Goal: Task Accomplishment & Management: Complete application form

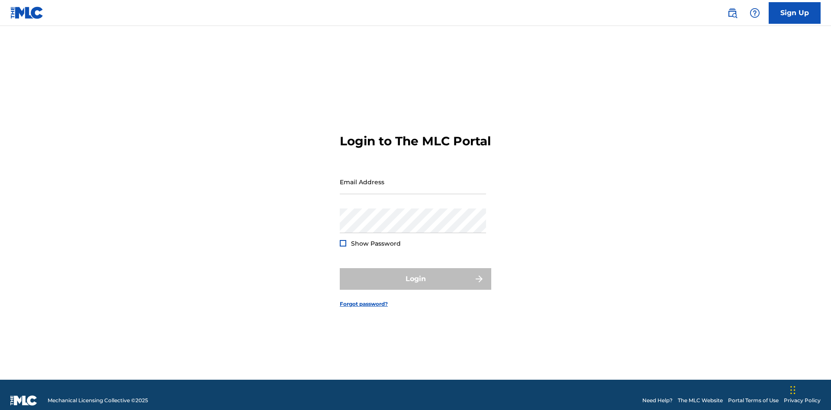
scroll to position [11, 0]
click at [795, 13] on link "Sign Up" at bounding box center [795, 13] width 52 height 22
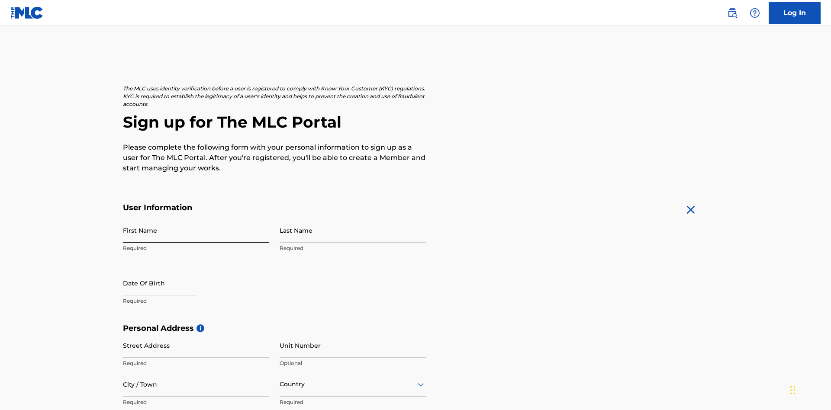
click at [196, 218] on input "First Name" at bounding box center [196, 230] width 146 height 25
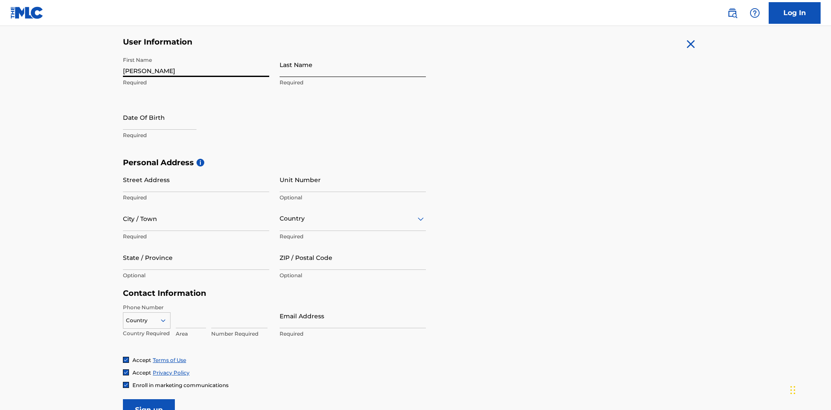
type input "Nicole"
click at [353, 65] on input "Last Name" at bounding box center [353, 64] width 146 height 25
type input "Ribble"
click at [167, 105] on input "text" at bounding box center [160, 117] width 74 height 25
select select "8"
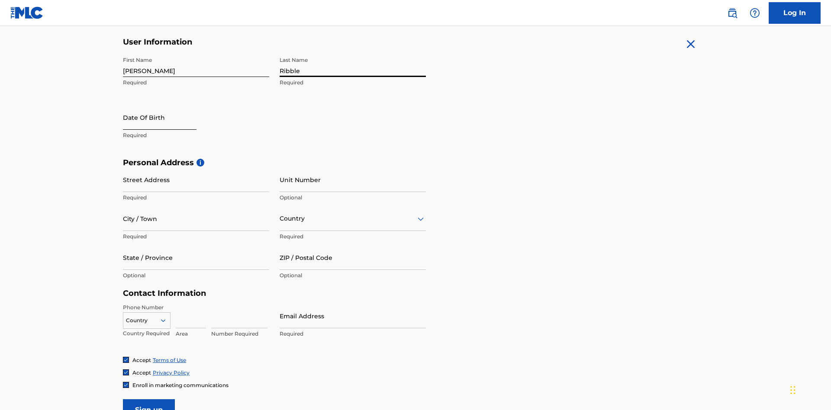
select select "2025"
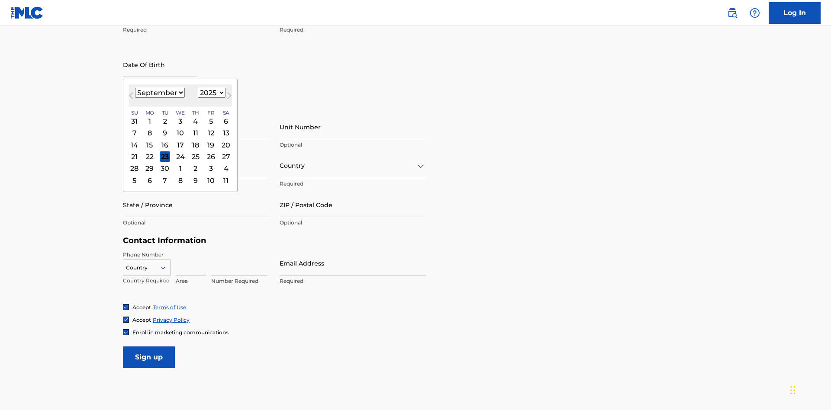
click at [159, 93] on select "January February March April May June July August September October November De…" at bounding box center [160, 93] width 50 height 10
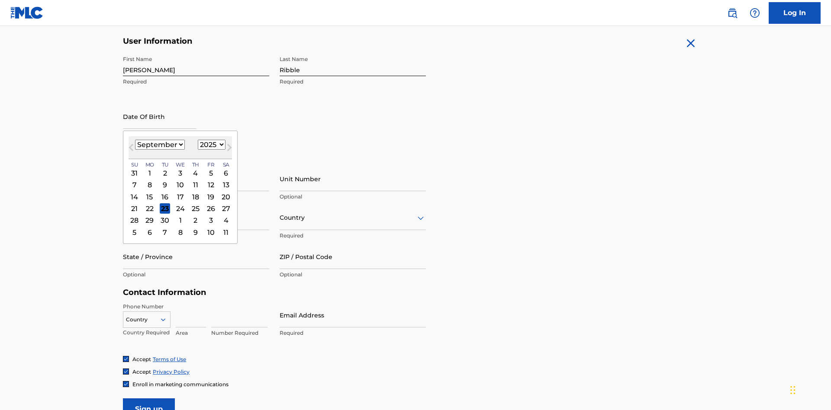
select select "0"
click at [210, 145] on select "1900 1901 1902 1903 1904 1905 1906 1907 1908 1909 1910 1911 1912 1913 1914 1915…" at bounding box center [212, 145] width 28 height 10
select select "1985"
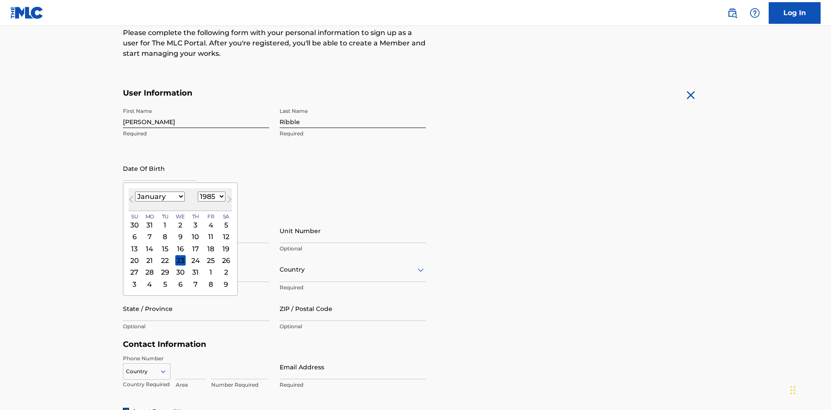
click at [210, 197] on select "1900 1901 1902 1903 1904 1905 1906 1907 1908 1909 1910 1911 1912 1913 1914 1915…" at bounding box center [212, 197] width 28 height 10
click at [165, 232] on div "8" at bounding box center [165, 237] width 10 height 10
type input "January 8 1985"
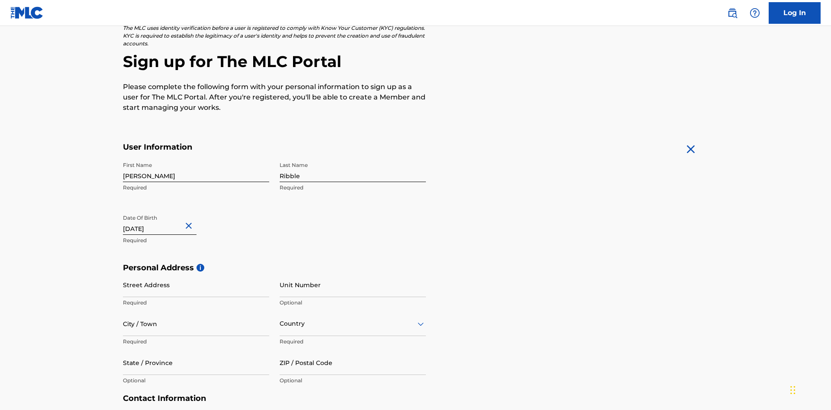
scroll to position [267, 0]
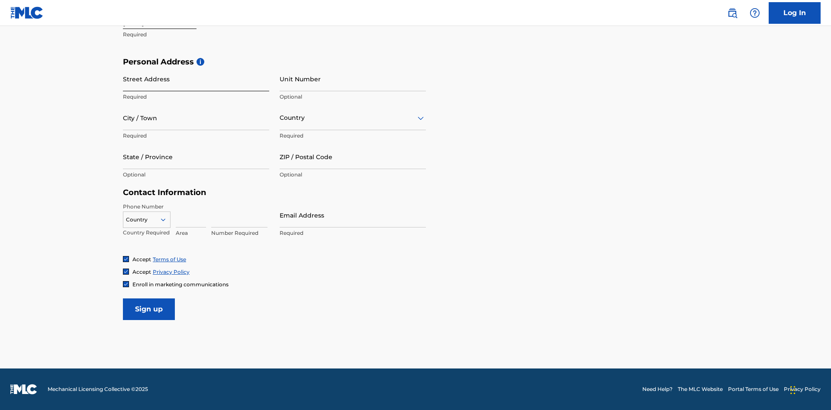
click at [196, 79] on input "Street Address" at bounding box center [196, 79] width 146 height 25
type input "9909 Elks Run Rd"
click at [196, 118] on input "City / Town" at bounding box center [196, 118] width 146 height 25
type input "Roseville"
click at [280, 118] on input "text" at bounding box center [281, 117] width 2 height 9
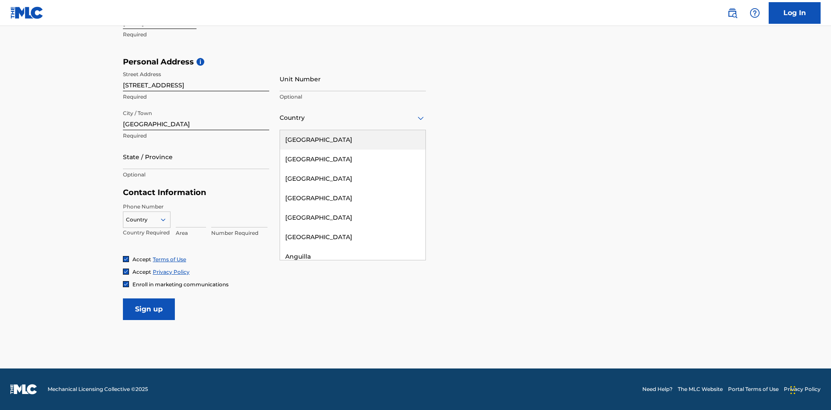
click at [353, 140] on div "United States" at bounding box center [352, 139] width 145 height 19
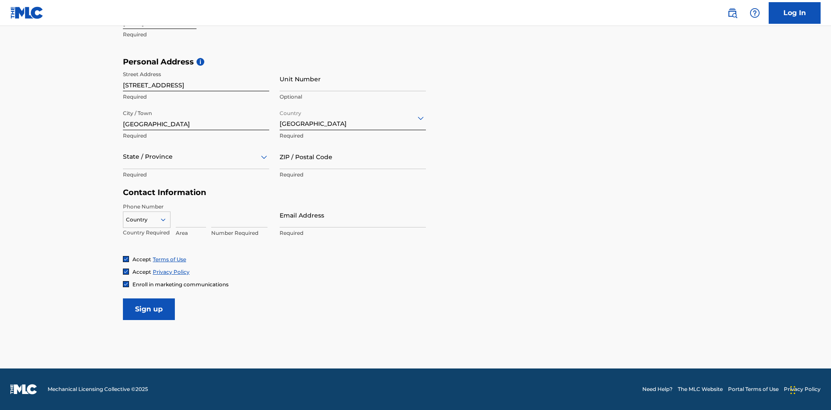
click at [196, 157] on div at bounding box center [196, 157] width 146 height 11
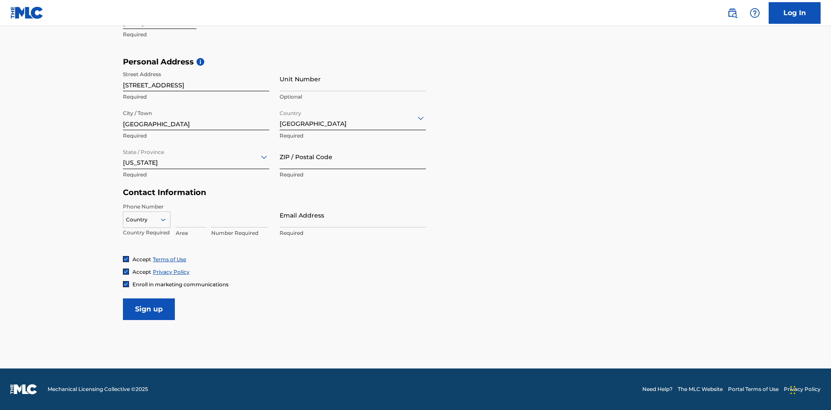
click at [353, 157] on input "ZIP / Postal Code" at bounding box center [353, 157] width 146 height 25
type input "43777"
click at [167, 219] on icon at bounding box center [163, 220] width 8 height 8
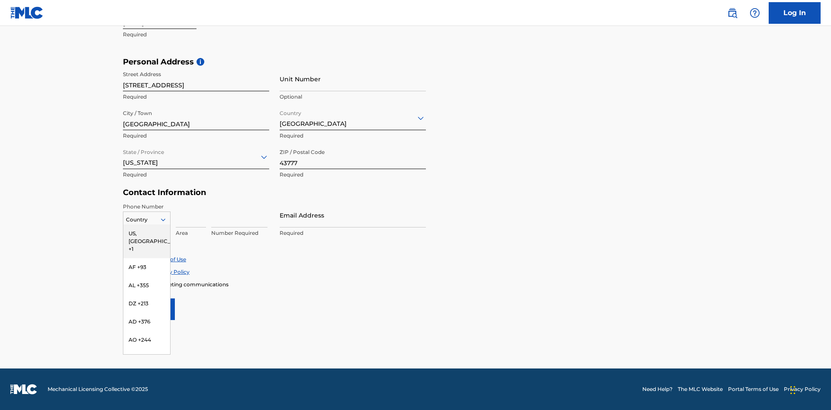
click at [147, 233] on div "US, CA +1" at bounding box center [146, 242] width 47 height 34
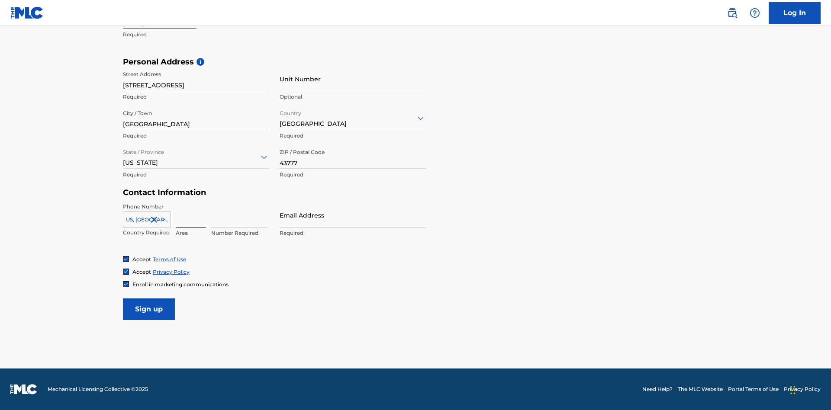
click at [191, 215] on input at bounding box center [191, 215] width 30 height 25
type input "740"
click at [239, 215] on input at bounding box center [239, 215] width 56 height 25
type input "8086351"
click at [353, 215] on input "Email Address" at bounding box center [353, 215] width 146 height 25
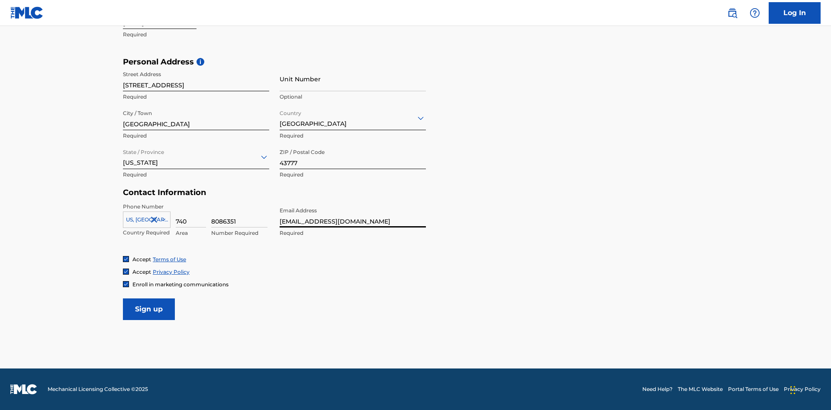
scroll to position [0, 29]
type input "[EMAIL_ADDRESS][DOMAIN_NAME]"
click at [149, 309] on input "Sign up" at bounding box center [149, 310] width 52 height 22
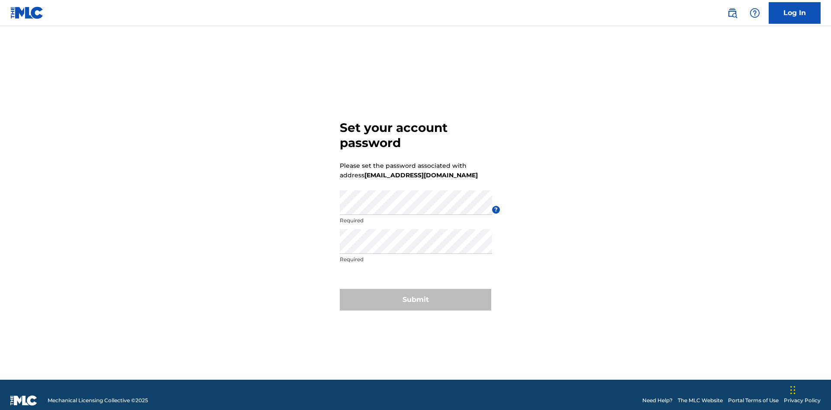
scroll to position [11, 0]
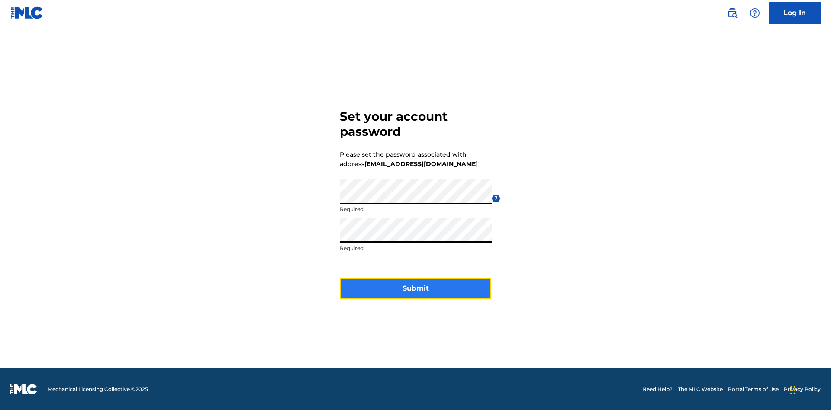
click at [416, 294] on button "Submit" at bounding box center [416, 289] width 152 height 22
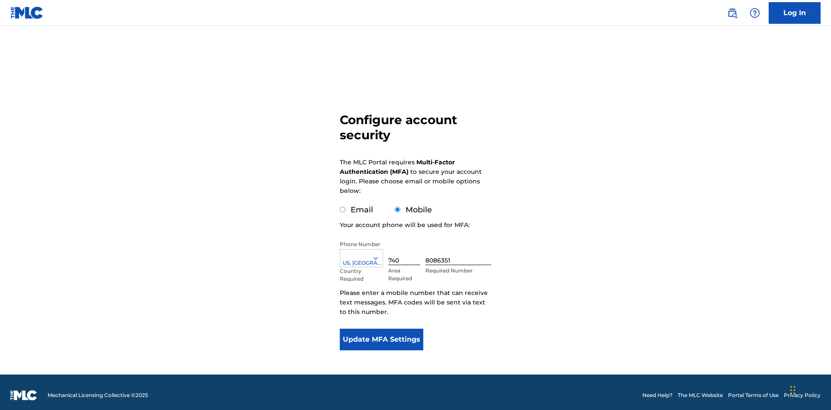
scroll to position [9, 0]
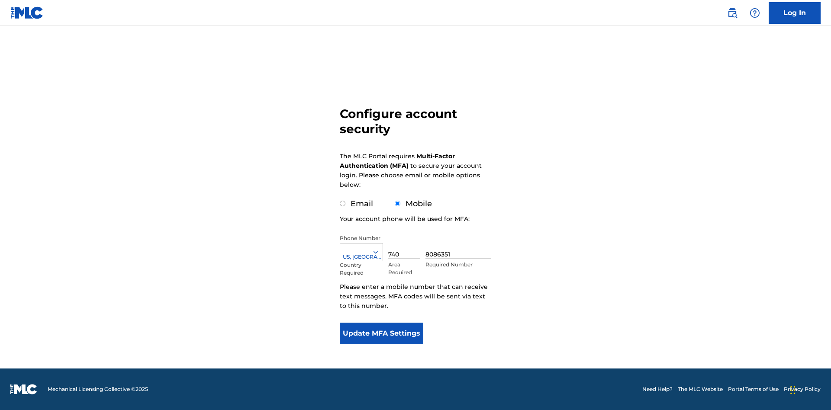
click at [343, 204] on input "Email" at bounding box center [343, 204] width 6 height 6
radio input "true"
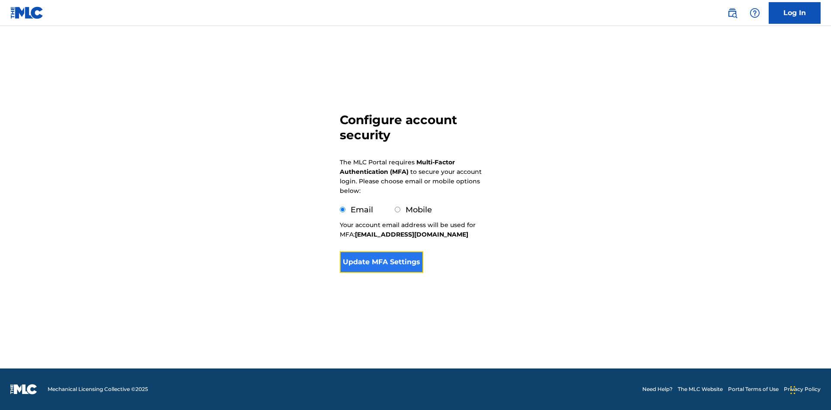
click at [381, 273] on button "Update MFA Settings" at bounding box center [382, 263] width 84 height 22
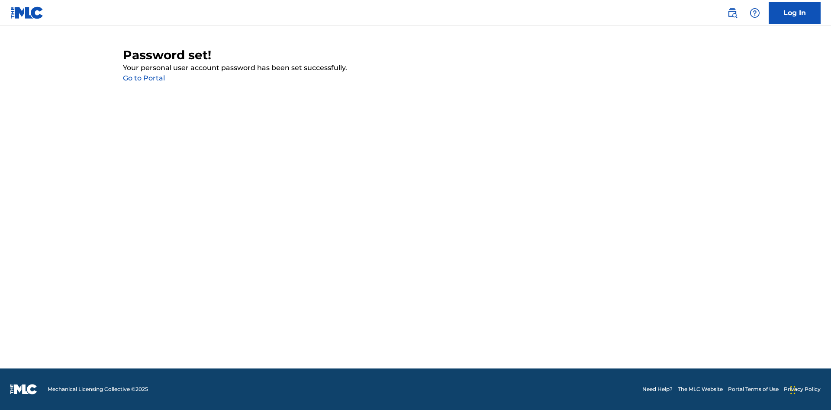
click at [144, 78] on link "Go to Portal" at bounding box center [144, 78] width 42 height 8
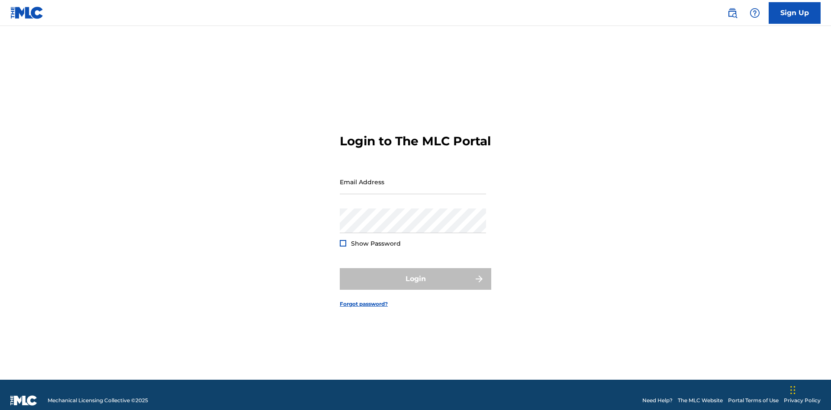
scroll to position [11, 0]
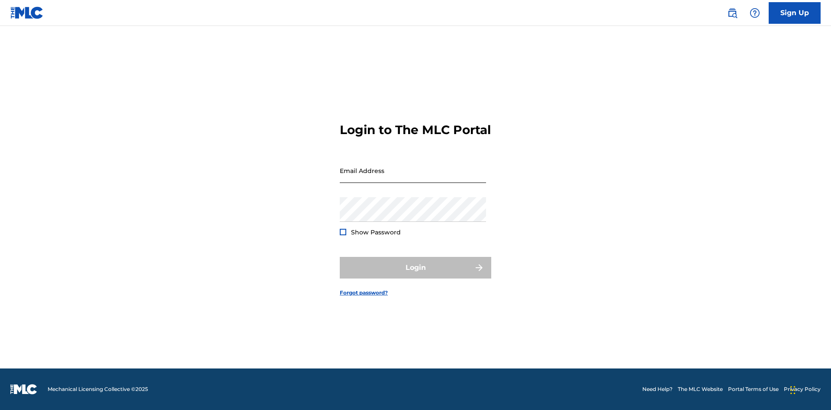
click at [413, 178] on input "Email Address" at bounding box center [413, 170] width 146 height 25
type input "[EMAIL_ADDRESS][DOMAIN_NAME]"
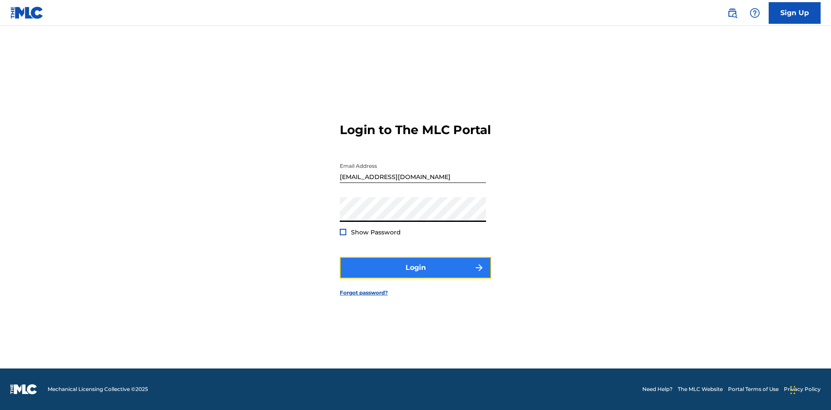
click at [416, 275] on button "Login" at bounding box center [416, 268] width 152 height 22
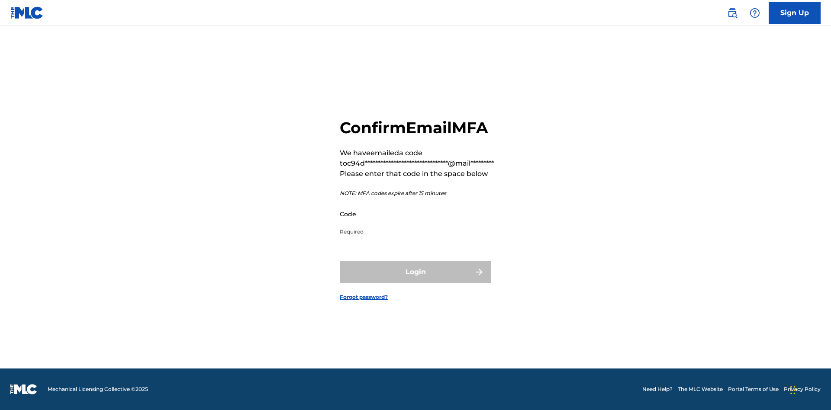
click at [413, 214] on input "Code" at bounding box center [413, 214] width 146 height 25
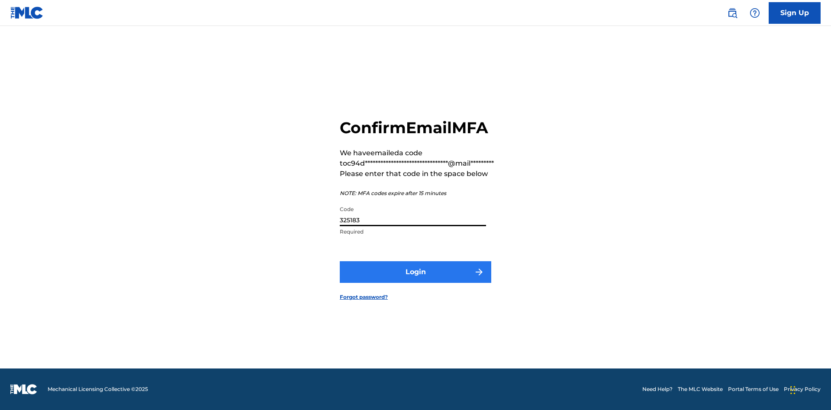
type input "325183"
click at [416, 272] on button "Login" at bounding box center [416, 272] width 152 height 22
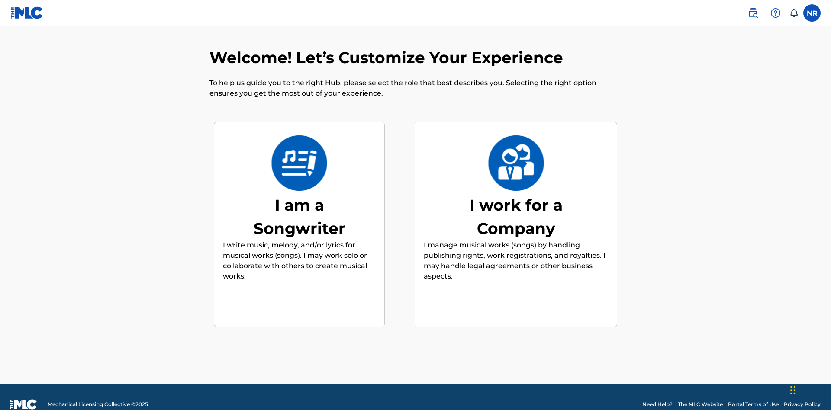
click at [299, 201] on div "I am a Songwriter" at bounding box center [300, 217] width 130 height 47
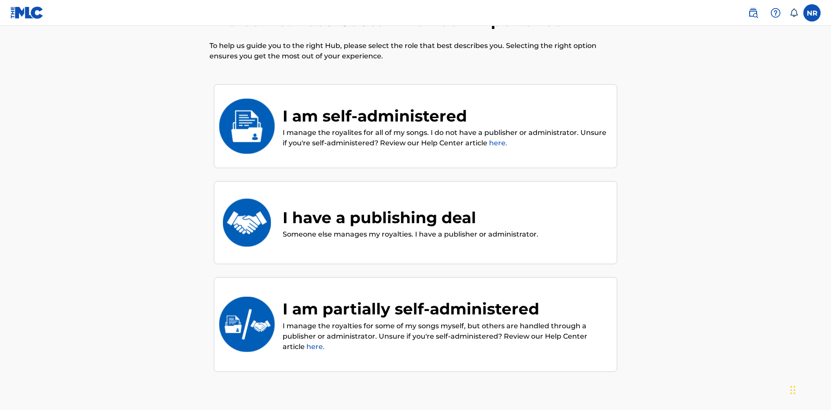
scroll to position [39, 0]
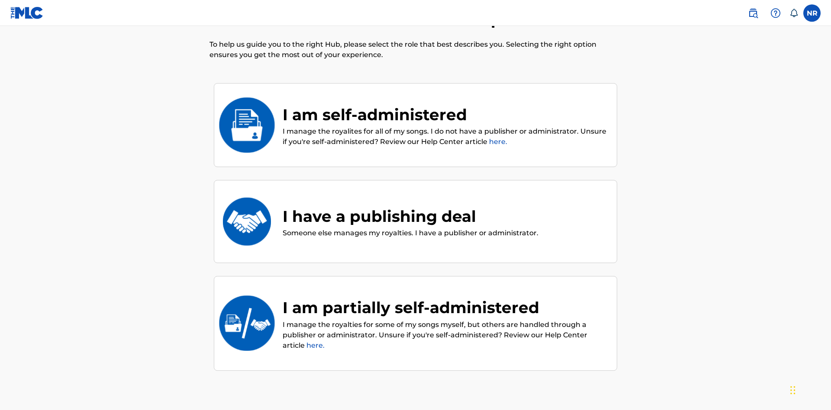
click at [410, 205] on div "I have a publishing deal" at bounding box center [411, 216] width 256 height 23
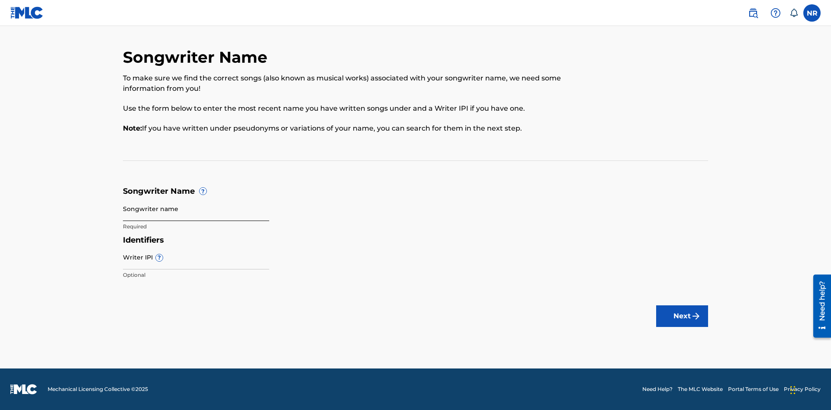
click at [196, 209] on input "Songwriter name" at bounding box center [196, 209] width 146 height 25
type input "N6Yl96kzobhKxoVRTDqskZRg3 fTpwAyfqTjBV22SvJayC51Zdi"
click at [196, 257] on input "Writer IPI ?" at bounding box center [196, 257] width 146 height 25
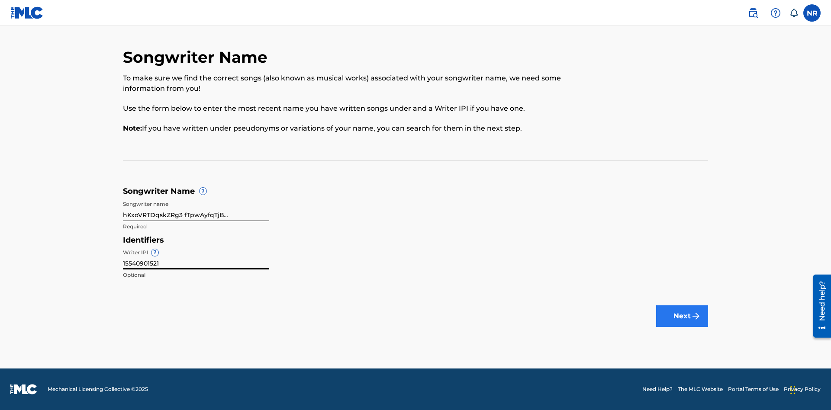
type input "15540901521"
click at [682, 316] on button "Next" at bounding box center [682, 317] width 52 height 22
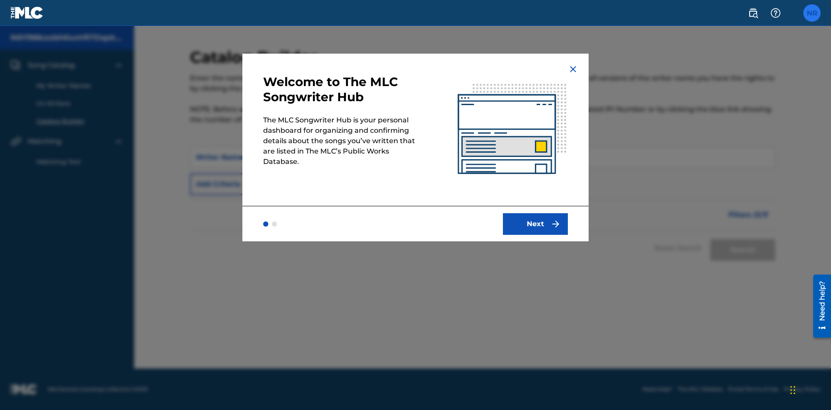
click at [812, 13] on label at bounding box center [812, 12] width 17 height 17
click at [812, 13] on input "NR Nicole Ribble c94d31b9-e2d7-4b8b-a8e4-4abe049d163d@mailslurp.biz Notificatio…" at bounding box center [812, 13] width 0 height 0
